Goal: Find specific page/section: Find specific page/section

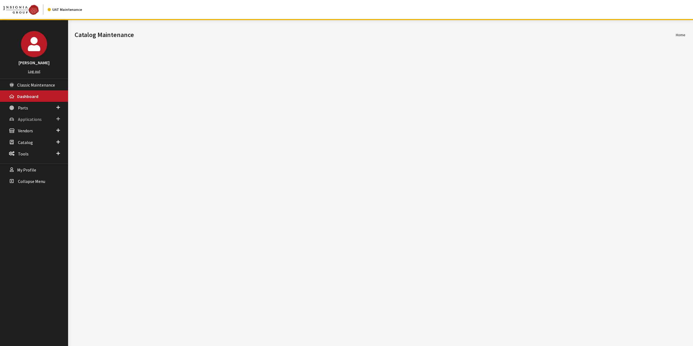
click at [26, 118] on span "Applications" at bounding box center [30, 119] width 24 height 5
click at [32, 139] on link "Application Search" at bounding box center [34, 140] width 68 height 10
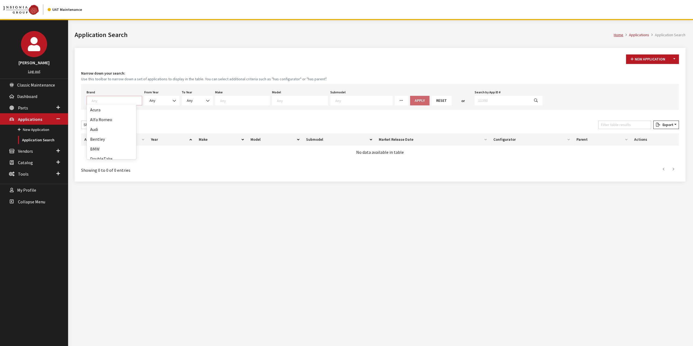
scroll to position [259, 0]
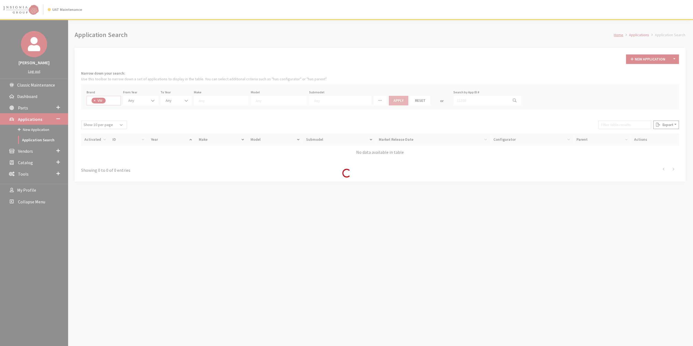
select select "11"
select select
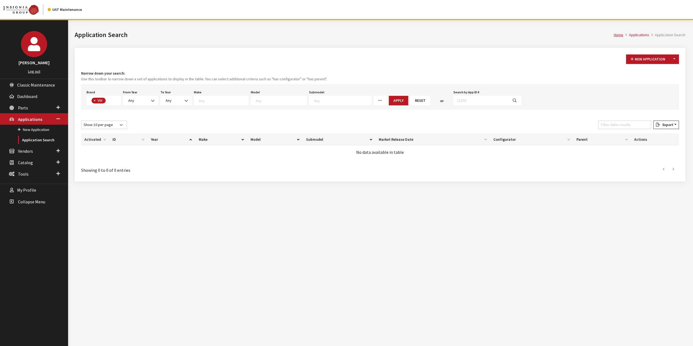
scroll to position [150, 0]
click at [150, 101] on span at bounding box center [153, 100] width 9 height 9
select select "2026"
select select
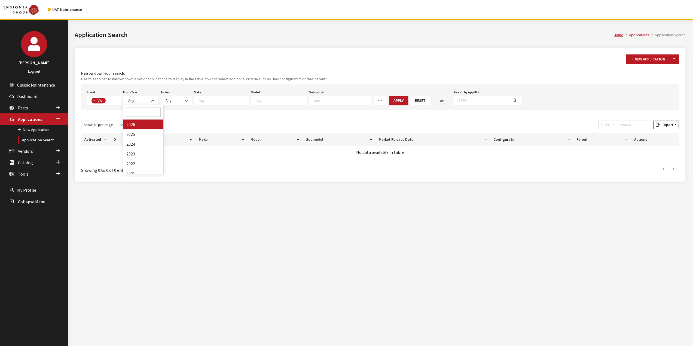
select select
drag, startPoint x: 178, startPoint y: 105, endPoint x: 215, endPoint y: 98, distance: 38.0
click at [193, 97] on span at bounding box center [197, 100] width 9 height 9
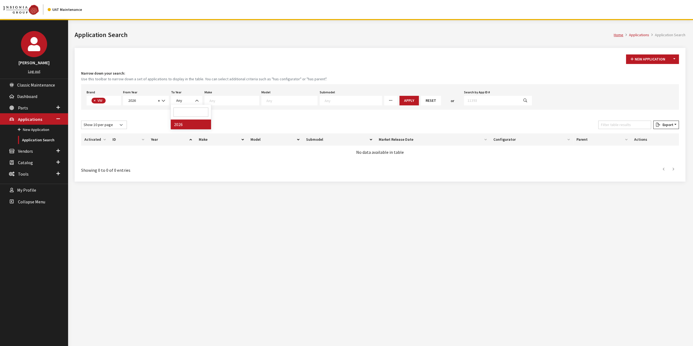
click at [242, 98] on textarea "Search" at bounding box center [235, 100] width 50 height 5
click at [288, 94] on div "Model Any" at bounding box center [289, 97] width 58 height 17
click at [288, 97] on span at bounding box center [290, 101] width 56 height 10
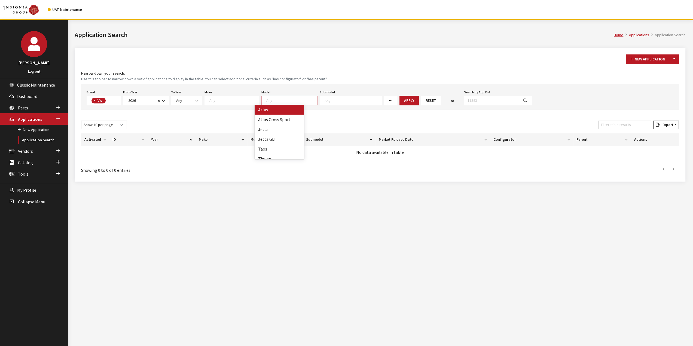
click at [282, 74] on h4 "Narrow down your search:" at bounding box center [380, 74] width 598 height 6
click at [336, 60] on div "New Application Toggle Dropdown New From Existing..." at bounding box center [380, 59] width 600 height 10
click at [286, 94] on div "Model Any" at bounding box center [289, 97] width 58 height 17
click at [283, 98] on textarea "Search" at bounding box center [291, 100] width 51 height 5
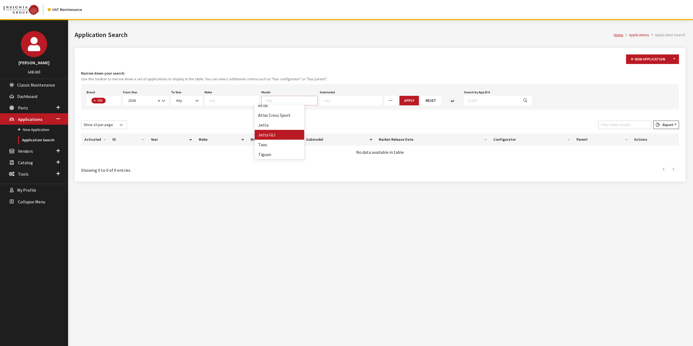
click at [393, 34] on h1 "Application Search" at bounding box center [344, 35] width 539 height 10
click at [165, 100] on span at bounding box center [163, 100] width 9 height 9
select select "2025"
select select
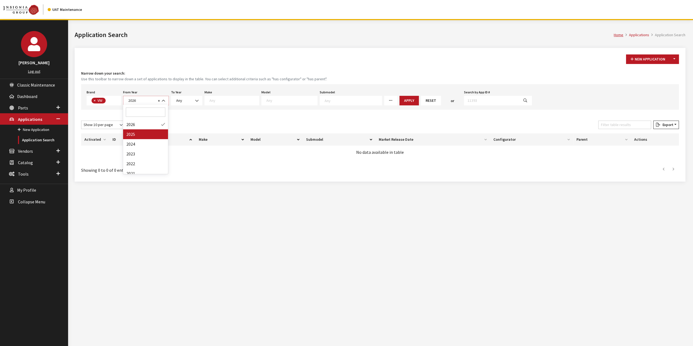
select select
drag, startPoint x: 190, startPoint y: 102, endPoint x: 235, endPoint y: 101, distance: 45.2
click at [194, 101] on span "Any" at bounding box center [186, 101] width 31 height 10
drag, startPoint x: 235, startPoint y: 101, endPoint x: 269, endPoint y: 96, distance: 33.6
click at [236, 101] on textarea "Search" at bounding box center [235, 100] width 50 height 5
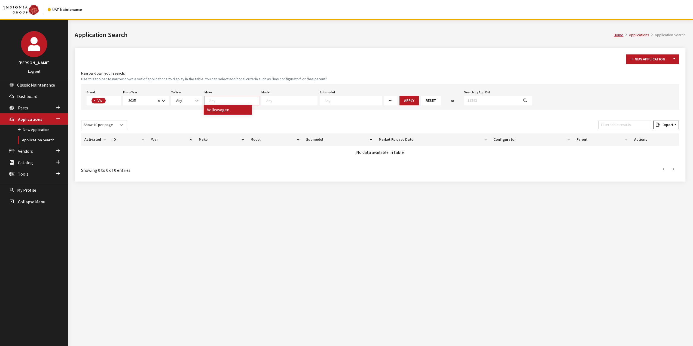
click at [272, 95] on div "Model Any" at bounding box center [289, 97] width 58 height 17
click at [286, 98] on span at bounding box center [291, 100] width 52 height 5
select select "885"
select select
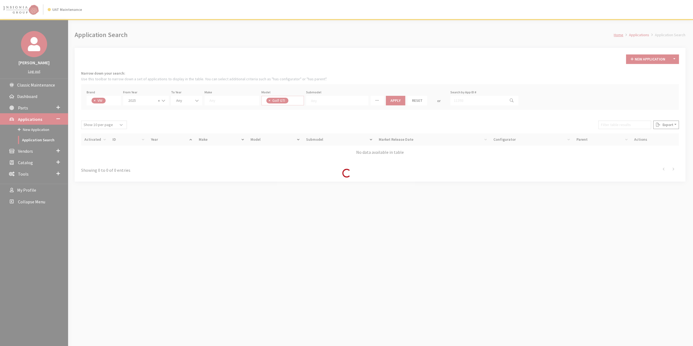
scroll to position [16, 0]
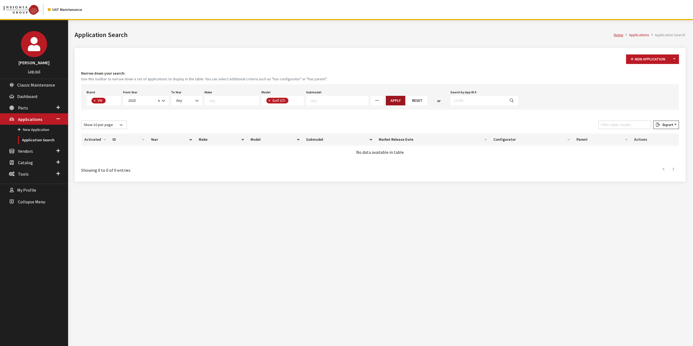
click at [386, 103] on button "Apply" at bounding box center [395, 101] width 19 height 10
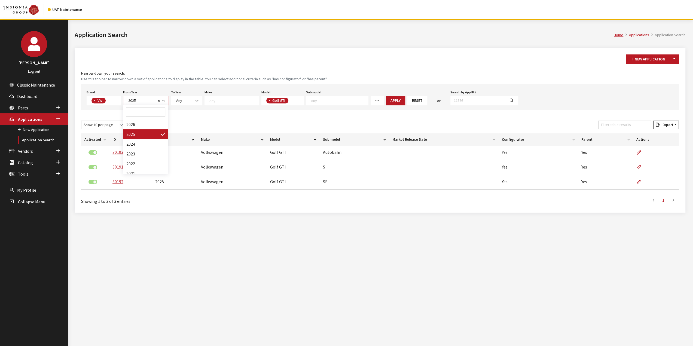
drag, startPoint x: 164, startPoint y: 101, endPoint x: 149, endPoint y: 131, distance: 33.9
click at [162, 98] on b at bounding box center [162, 98] width 0 height 0
select select "2024"
select select
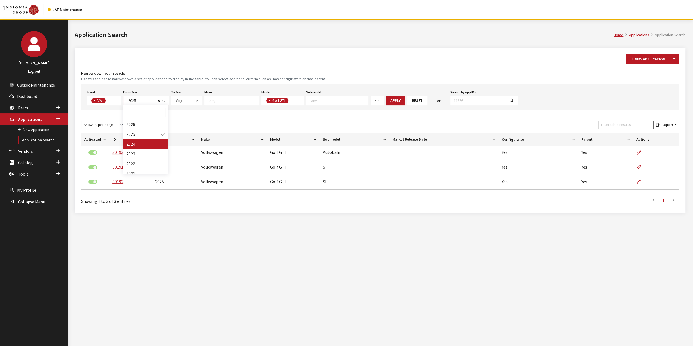
select select
drag, startPoint x: 285, startPoint y: 99, endPoint x: 284, endPoint y: 101, distance: 2.8
click at [285, 99] on textarea "Search" at bounding box center [291, 100] width 51 height 5
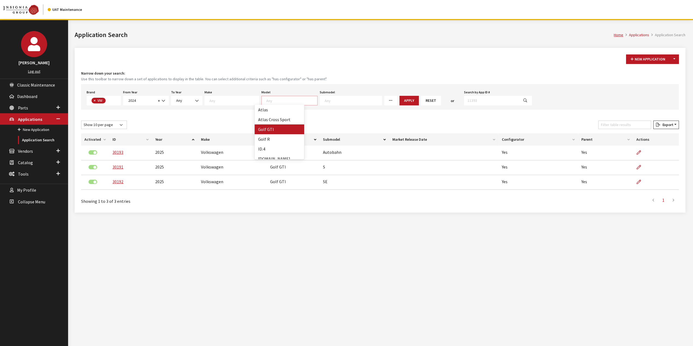
select select "885"
select select
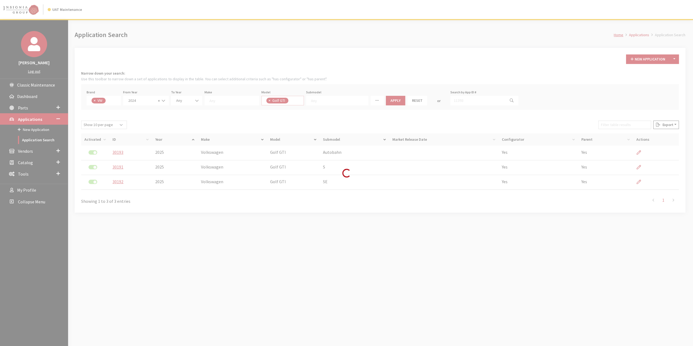
scroll to position [0, 0]
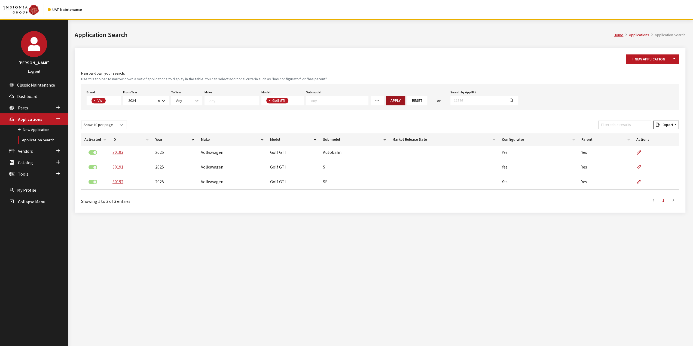
click at [386, 99] on button "Apply" at bounding box center [395, 101] width 19 height 10
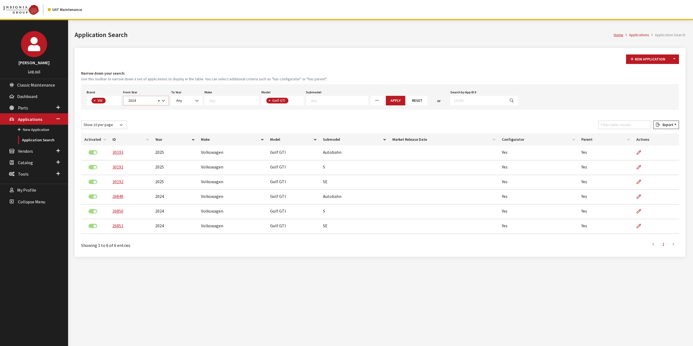
click at [160, 98] on span at bounding box center [163, 100] width 9 height 9
select select "2023"
select select
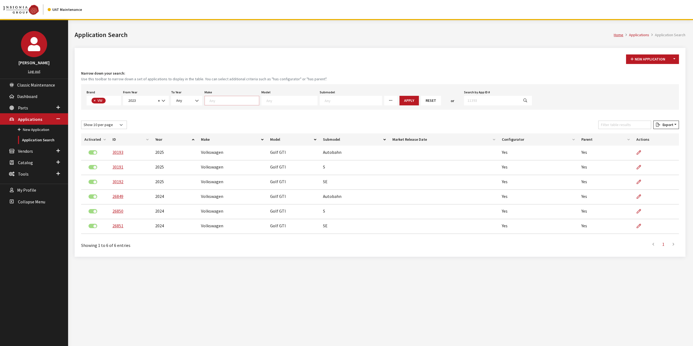
click at [246, 99] on textarea "Search" at bounding box center [235, 100] width 50 height 5
click at [276, 98] on span at bounding box center [291, 100] width 52 height 5
select select "885"
select select
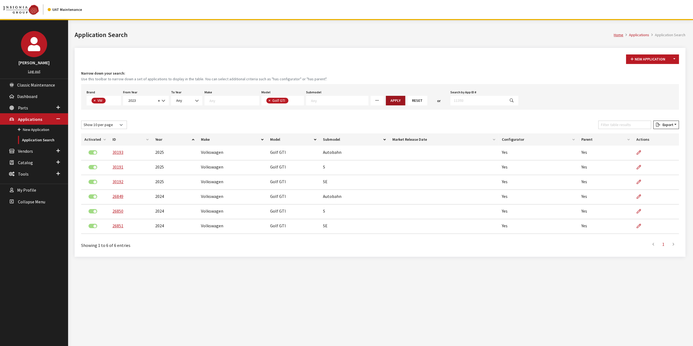
click at [386, 102] on button "Apply" at bounding box center [395, 101] width 19 height 10
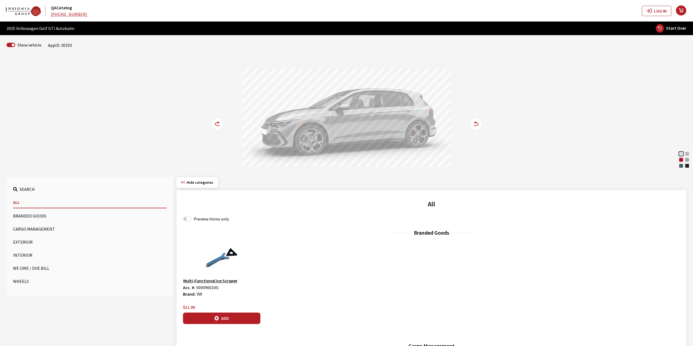
click at [210, 122] on div "Opal White Pearl Alpine Silver Metallic Kings Red Metallic Moonstone Gray Slate…" at bounding box center [347, 112] width 360 height 111
click at [215, 123] on circle at bounding box center [217, 124] width 11 height 11
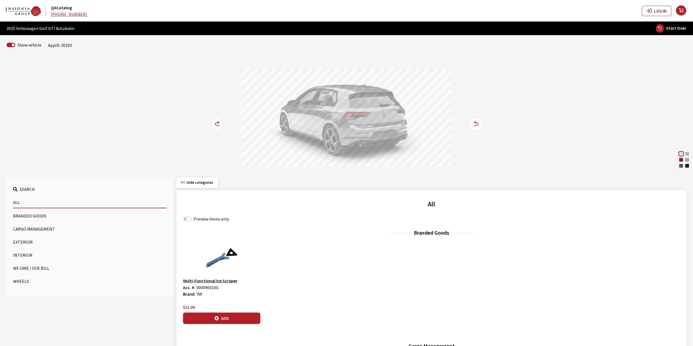
click at [214, 123] on circle at bounding box center [217, 124] width 11 height 11
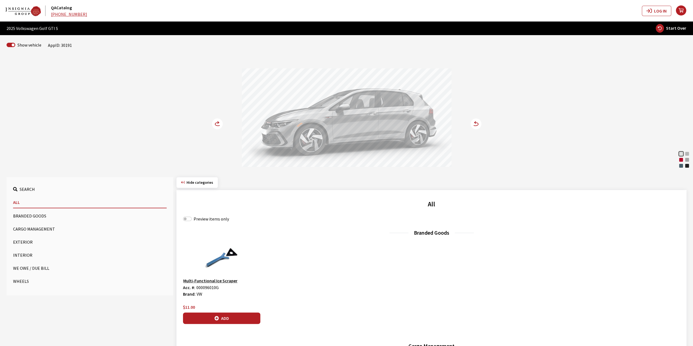
drag, startPoint x: 210, startPoint y: 128, endPoint x: 218, endPoint y: 122, distance: 9.9
click at [216, 124] on div "Opal White Pearl Alpine Silver Metallic Kings Red Metallic Moonstone Gray Slate…" at bounding box center [347, 112] width 360 height 111
click at [218, 123] on icon at bounding box center [218, 124] width 6 height 3
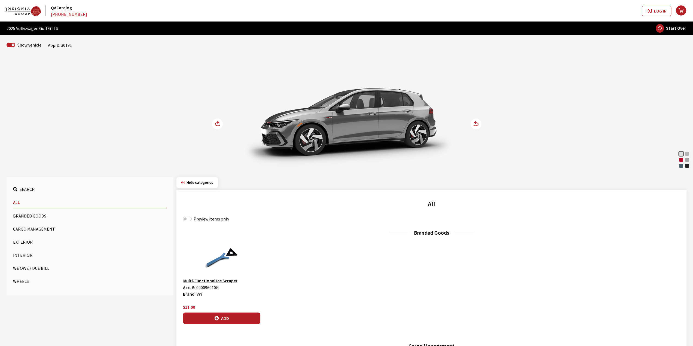
click at [218, 123] on icon at bounding box center [218, 124] width 6 height 3
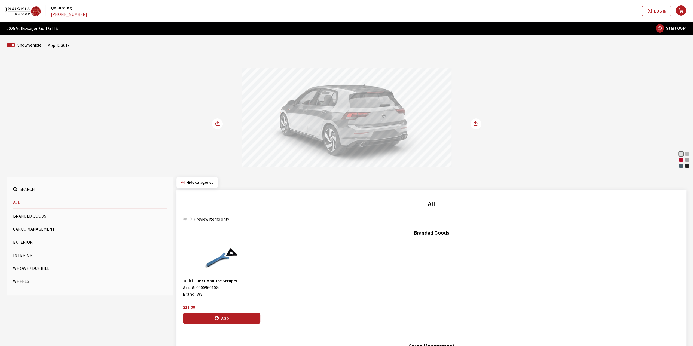
click at [218, 123] on icon at bounding box center [218, 124] width 6 height 3
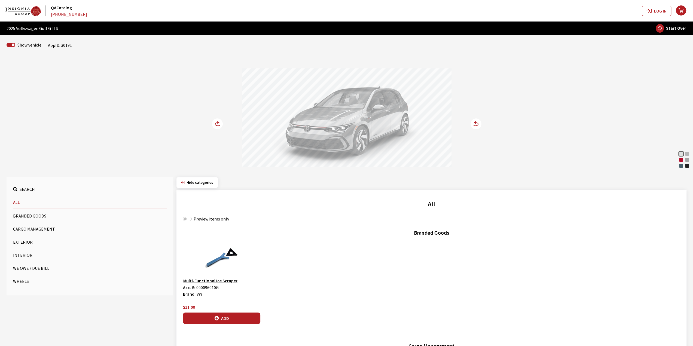
click at [238, 148] on div "Opal White Pearl Alpine Silver Metallic Kings Red Metallic Moonstone Gray Slate…" at bounding box center [347, 112] width 360 height 111
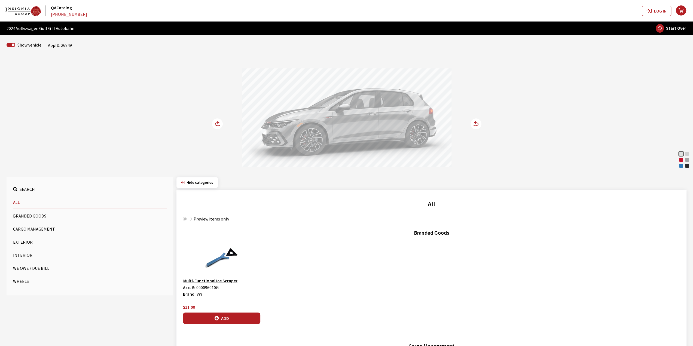
click at [213, 125] on circle at bounding box center [217, 124] width 11 height 11
click at [214, 121] on circle at bounding box center [217, 124] width 11 height 11
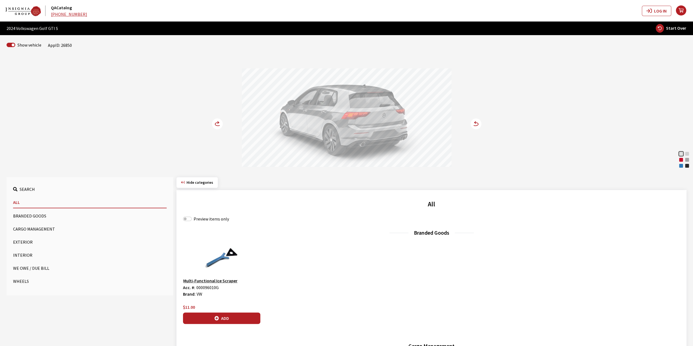
click at [214, 121] on circle at bounding box center [217, 124] width 11 height 11
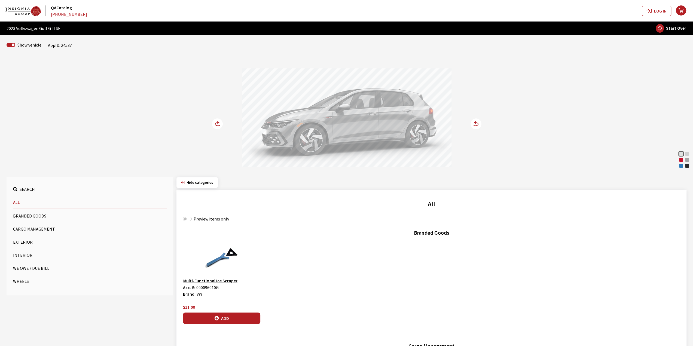
click at [210, 122] on div "Opal White Pearl Reflex Silver Metallic King's Red Metallic Moonstone Gray Atla…" at bounding box center [347, 112] width 360 height 111
click at [213, 120] on icon at bounding box center [217, 124] width 11 height 11
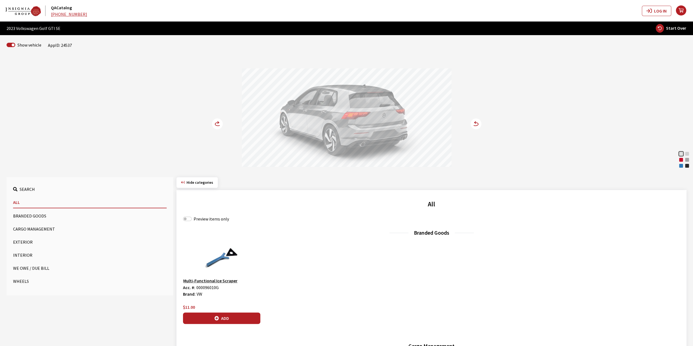
click at [213, 120] on icon at bounding box center [217, 124] width 11 height 11
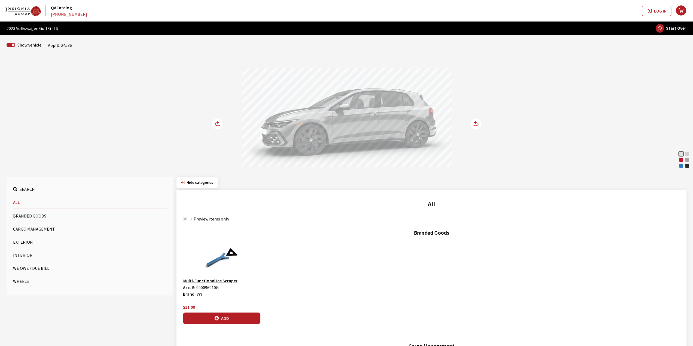
click at [215, 120] on circle at bounding box center [217, 124] width 11 height 11
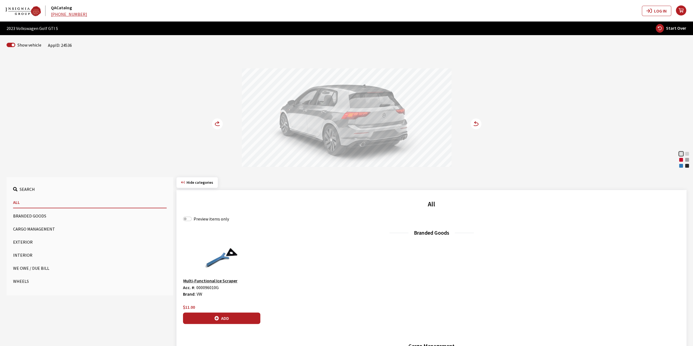
click at [215, 120] on circle at bounding box center [217, 124] width 11 height 11
